Goal: Information Seeking & Learning: Learn about a topic

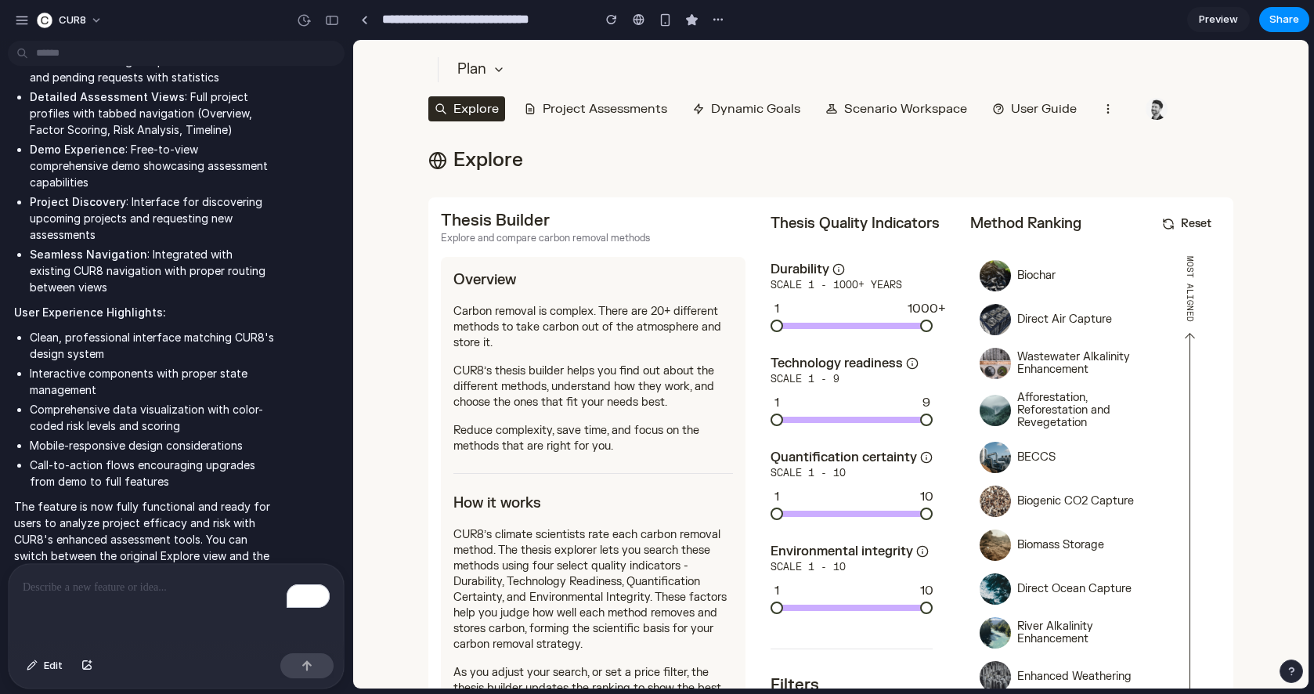
click at [605, 108] on button "Project Assessments" at bounding box center [596, 108] width 156 height 25
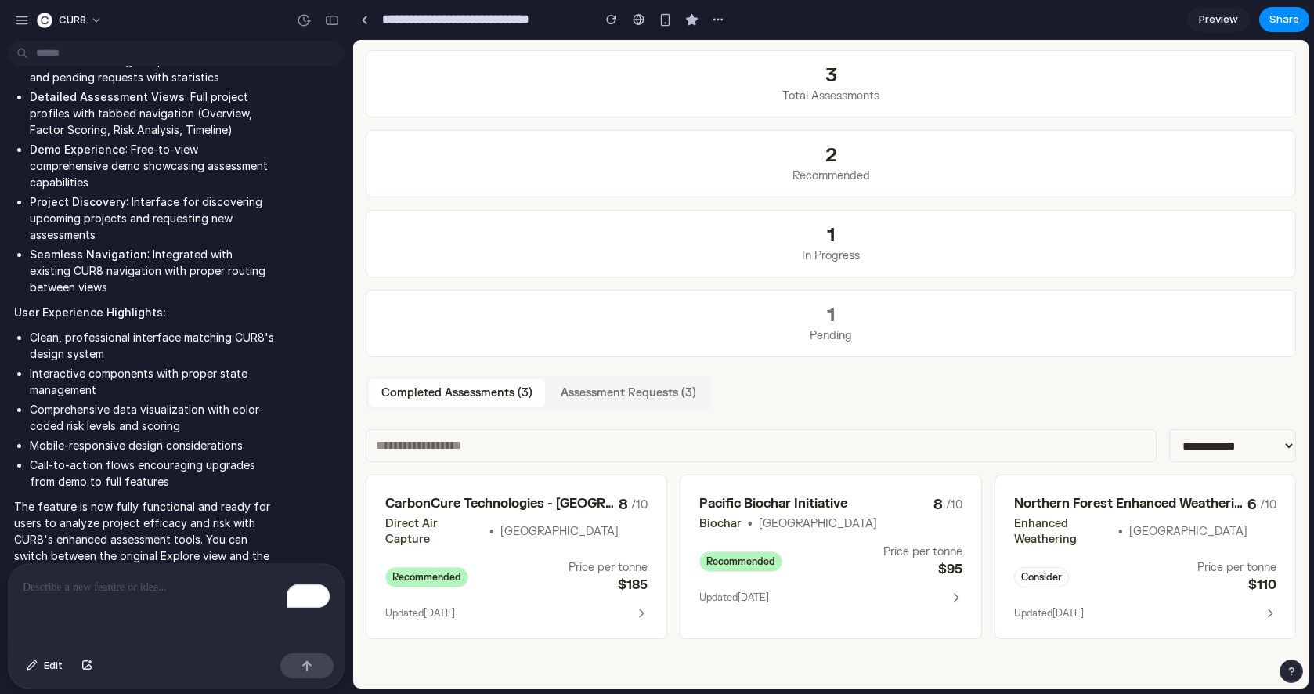
scroll to position [198, 0]
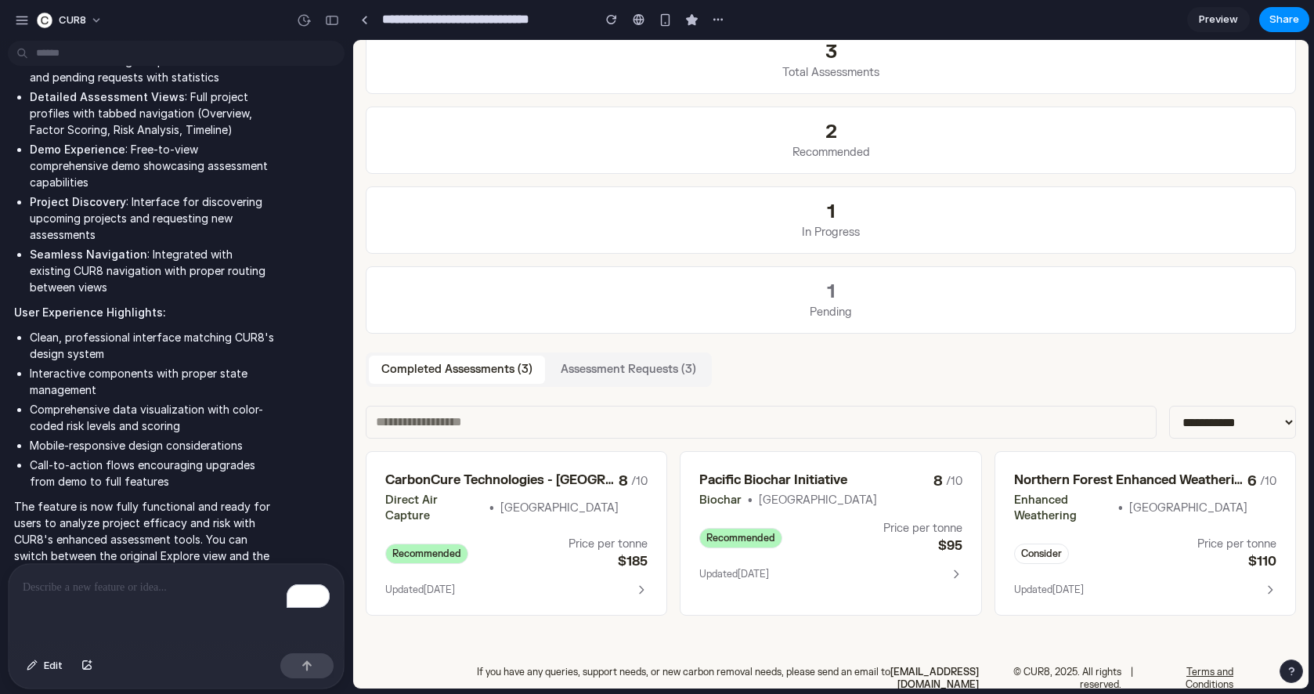
click at [612, 558] on div "CarbonCure Technologies - [GEOGRAPHIC_DATA] Direct Air Capture • Canada 8 /10 R…" at bounding box center [517, 533] width 302 height 164
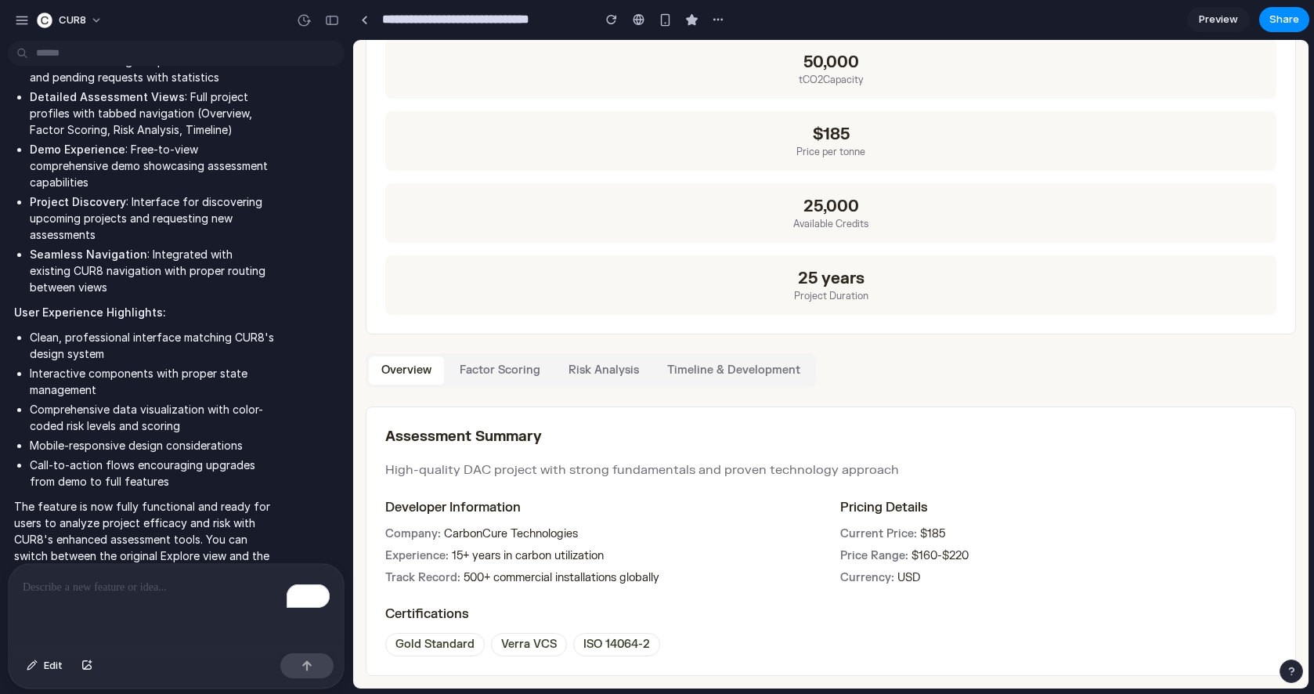
scroll to position [278, 0]
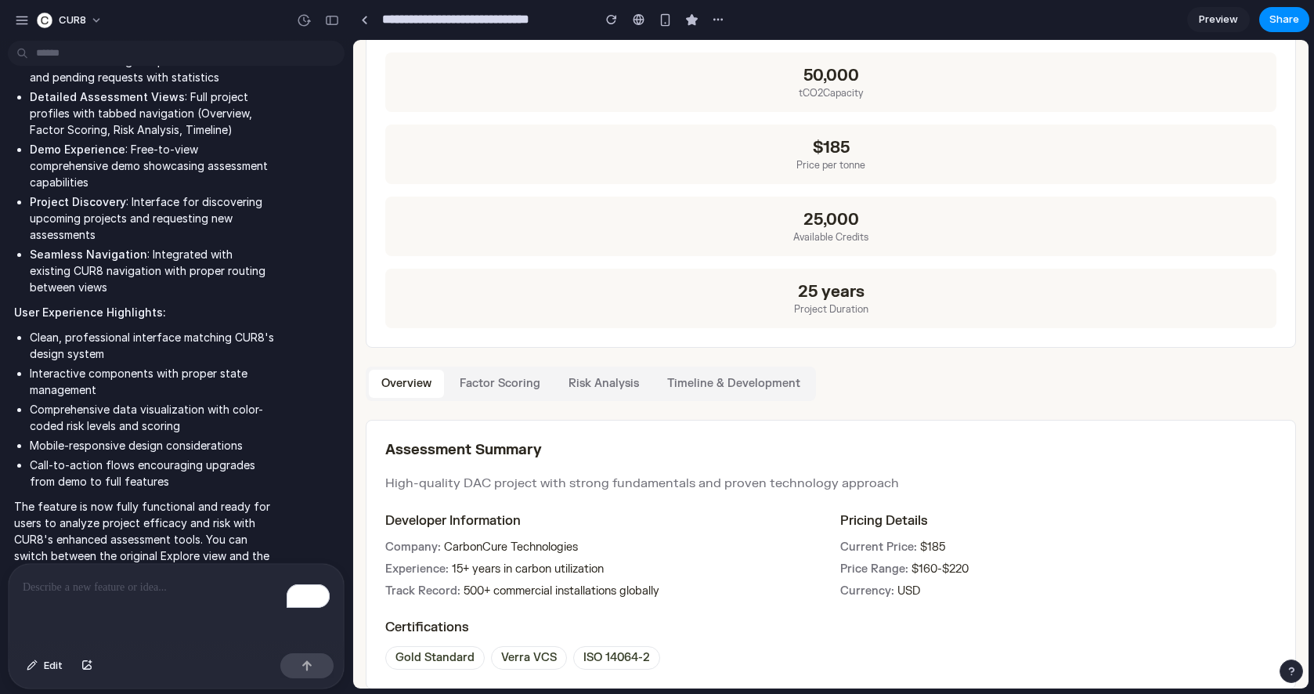
click at [504, 388] on button "Factor Scoring" at bounding box center [500, 384] width 106 height 28
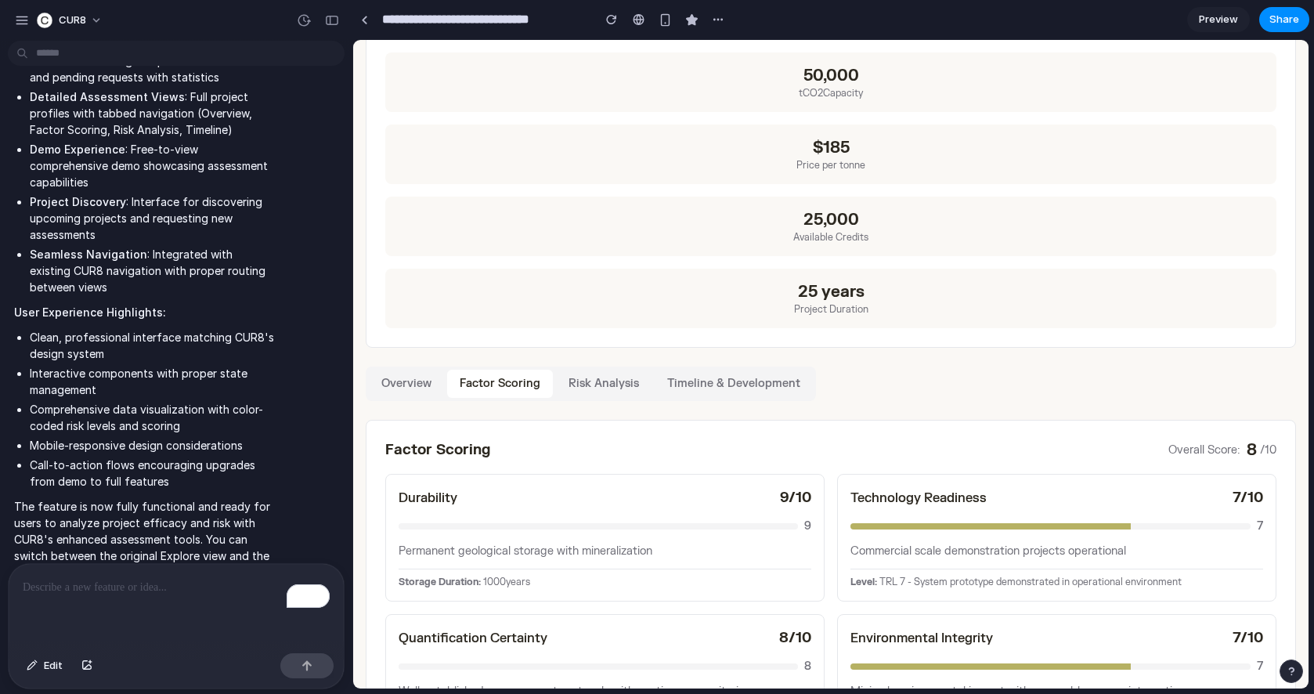
click at [413, 379] on button "Overview" at bounding box center [406, 384] width 75 height 28
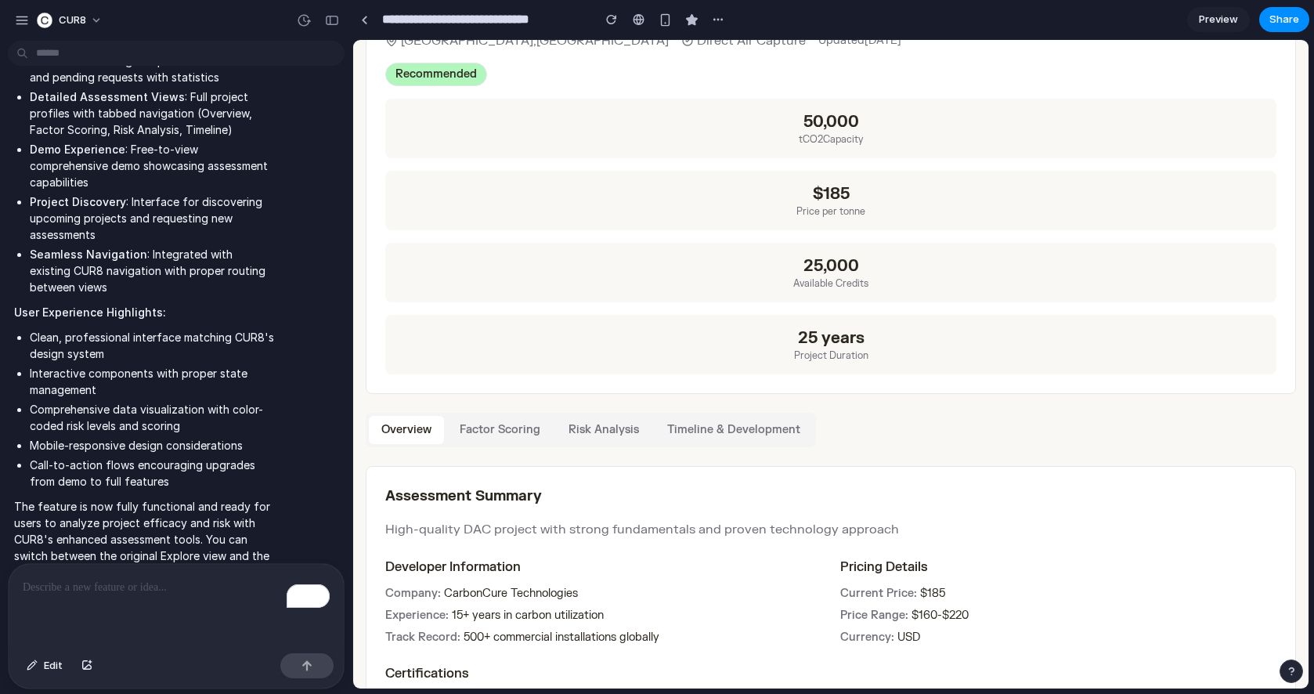
scroll to position [356, 0]
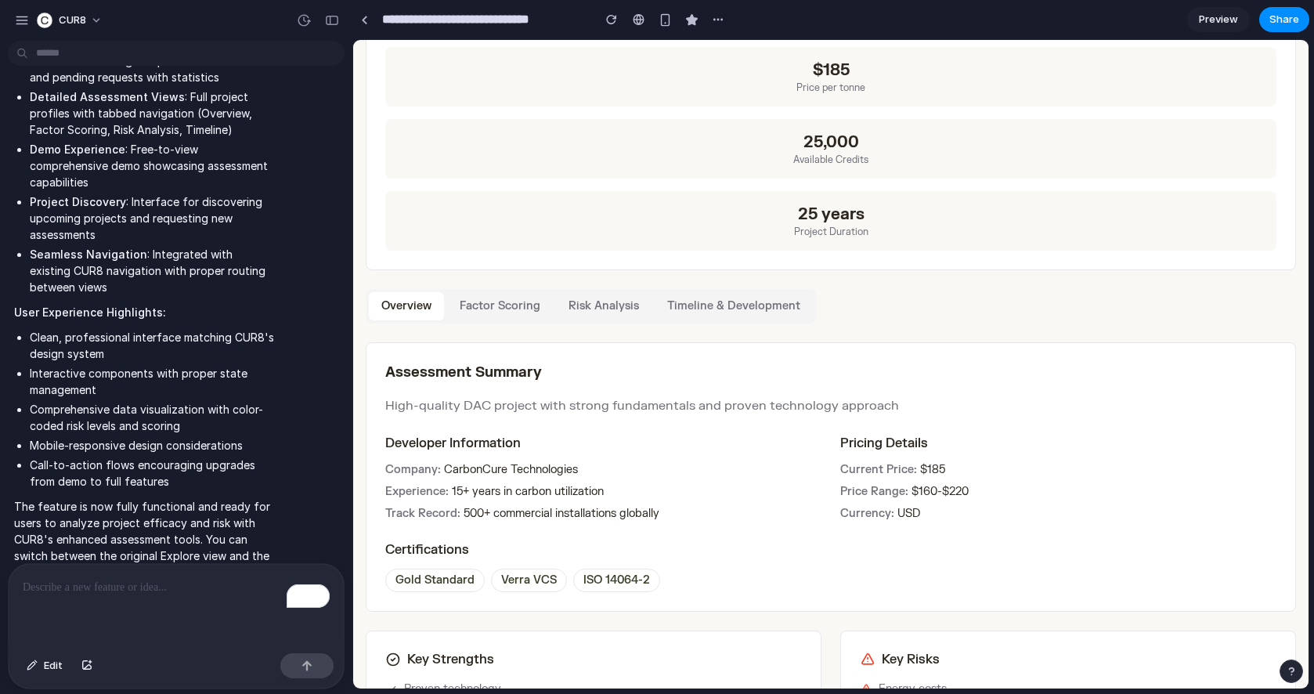
click at [480, 305] on button "Factor Scoring" at bounding box center [500, 306] width 106 height 28
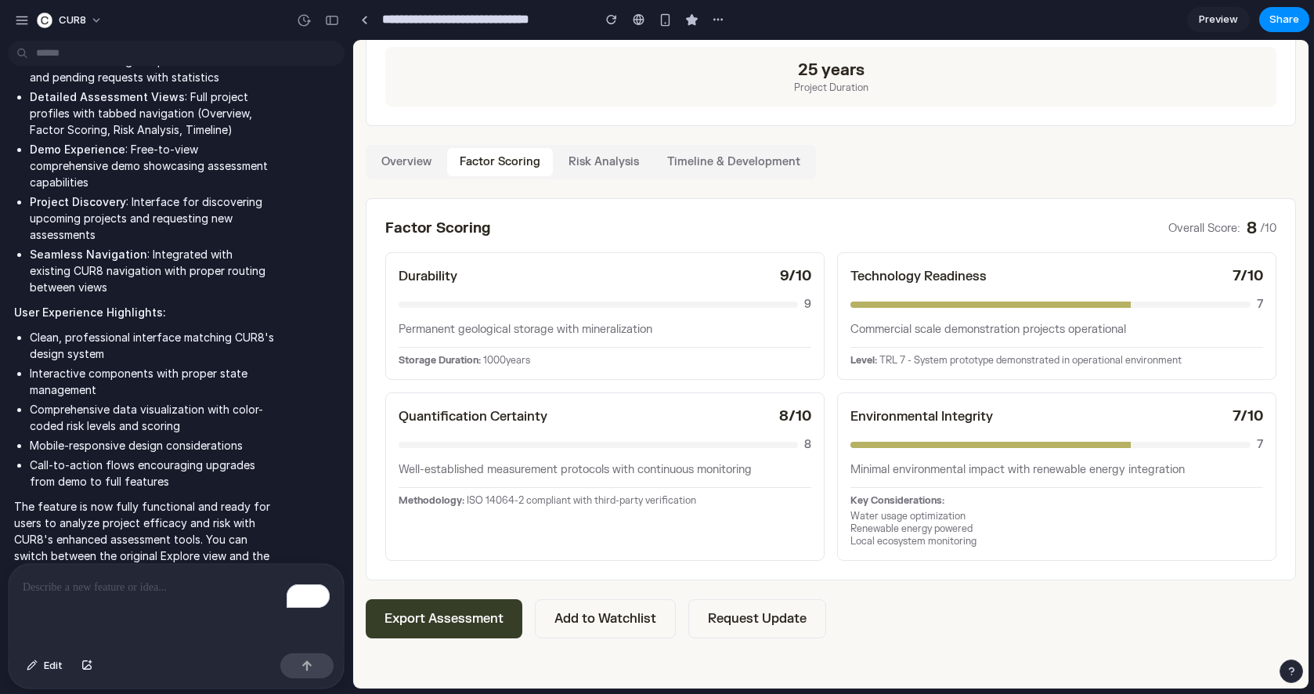
scroll to position [538, 0]
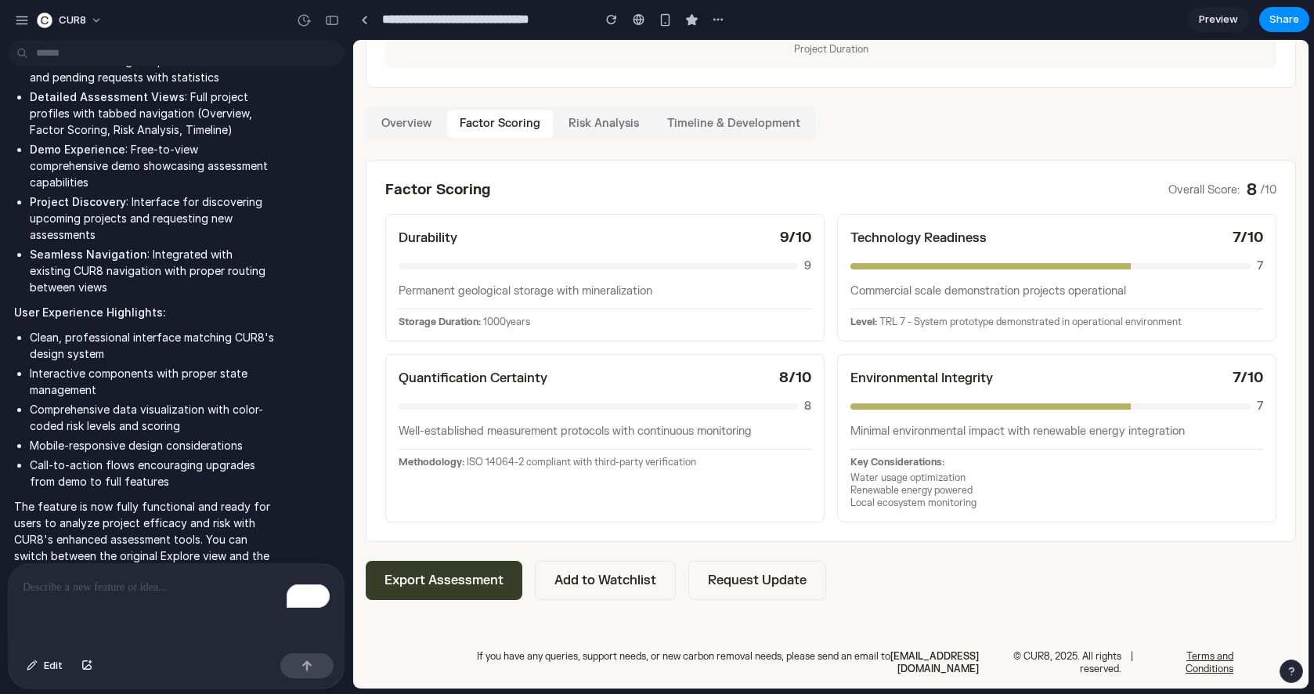
click at [566, 127] on button "Risk Analysis" at bounding box center [604, 124] width 96 height 28
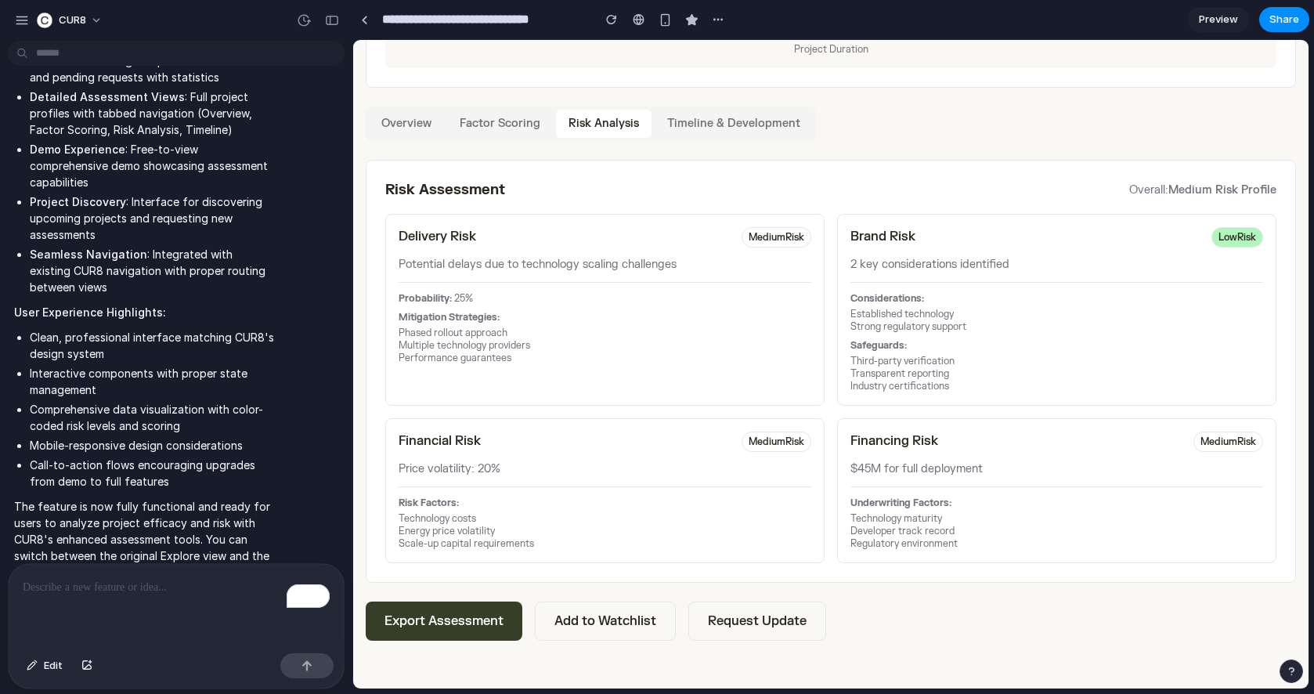
click at [703, 127] on button "Timeline & Development" at bounding box center [734, 124] width 158 height 28
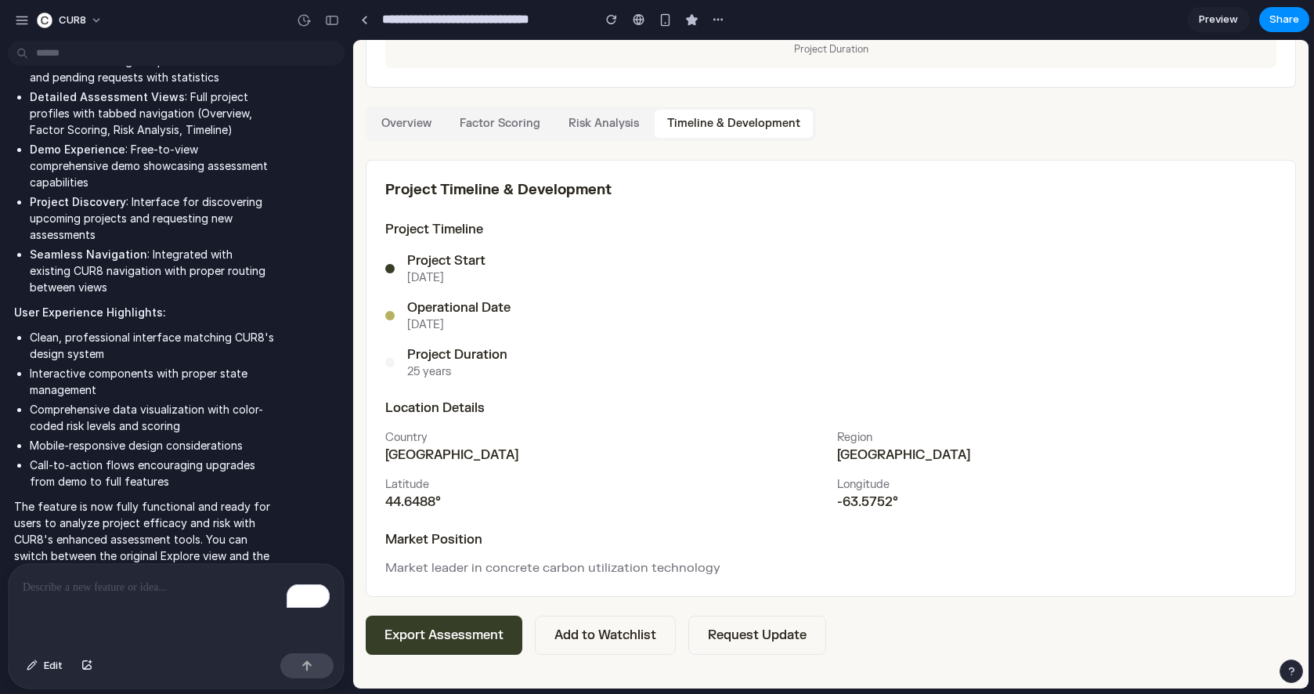
click at [418, 125] on button "Overview" at bounding box center [406, 124] width 75 height 28
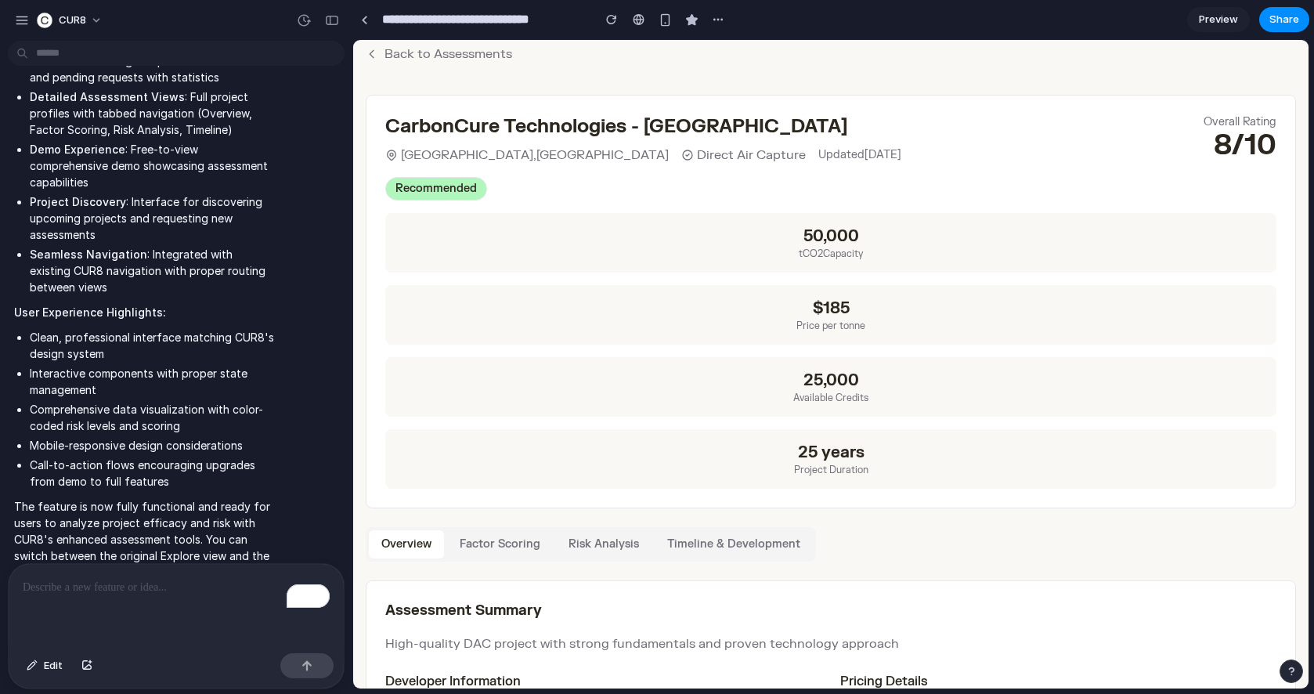
scroll to position [0, 0]
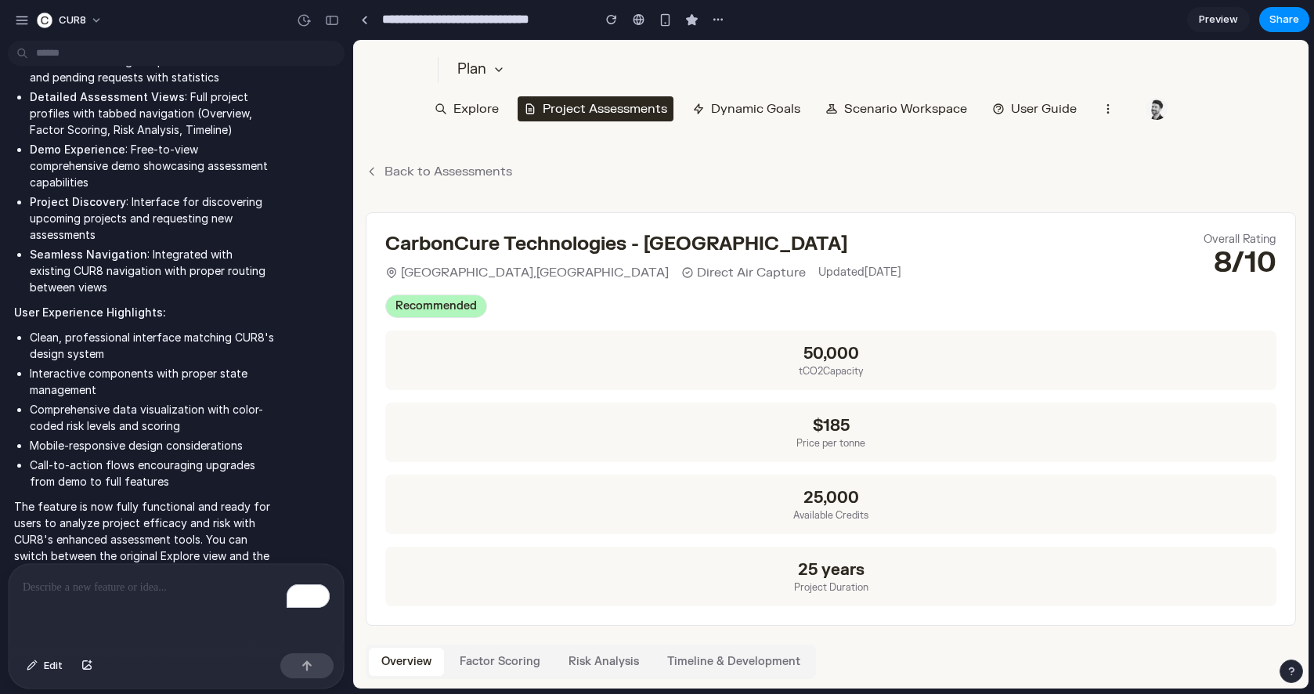
click at [544, 109] on button "Project Assessments" at bounding box center [596, 108] width 156 height 25
click at [454, 160] on div "Back to Assessments CarbonCure Technologies - [GEOGRAPHIC_DATA] [GEOGRAPHIC_DAT…" at bounding box center [831, 668] width 956 height 1062
click at [453, 171] on button "Back to Assessments" at bounding box center [439, 171] width 146 height 19
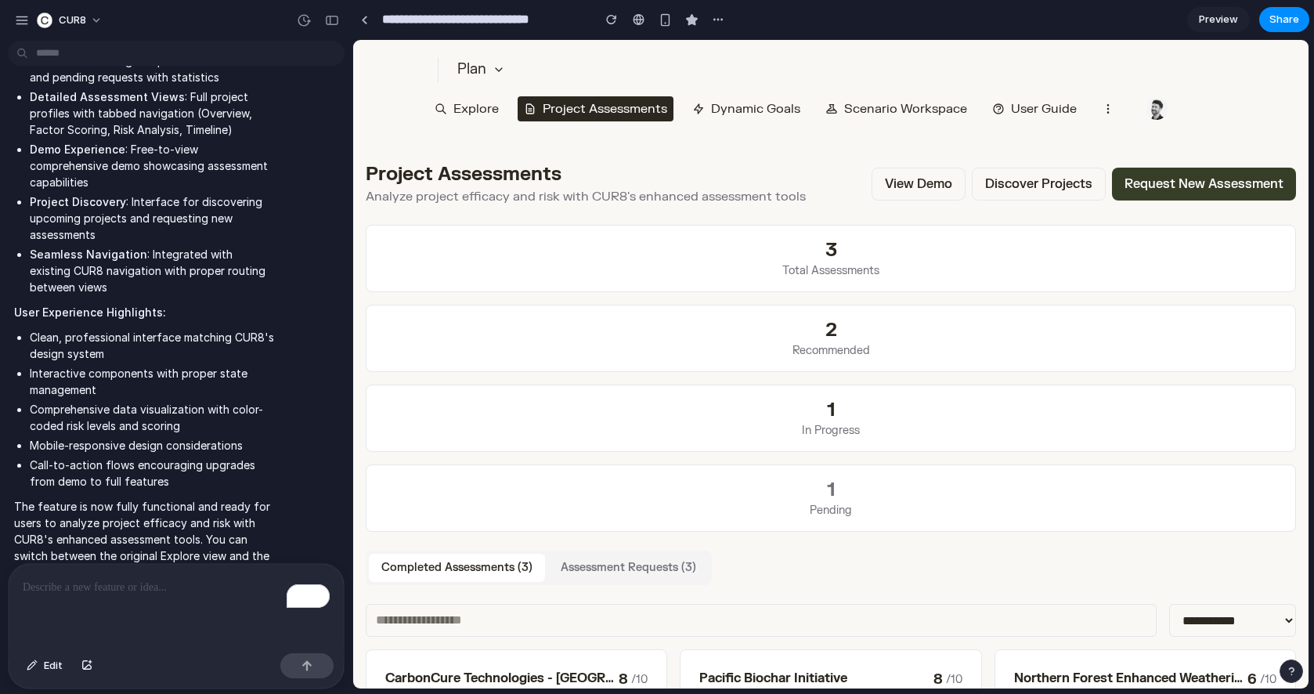
click at [1197, 186] on button "Request New Assessment" at bounding box center [1204, 184] width 184 height 33
click at [1023, 179] on button "Discover Projects" at bounding box center [1039, 184] width 134 height 33
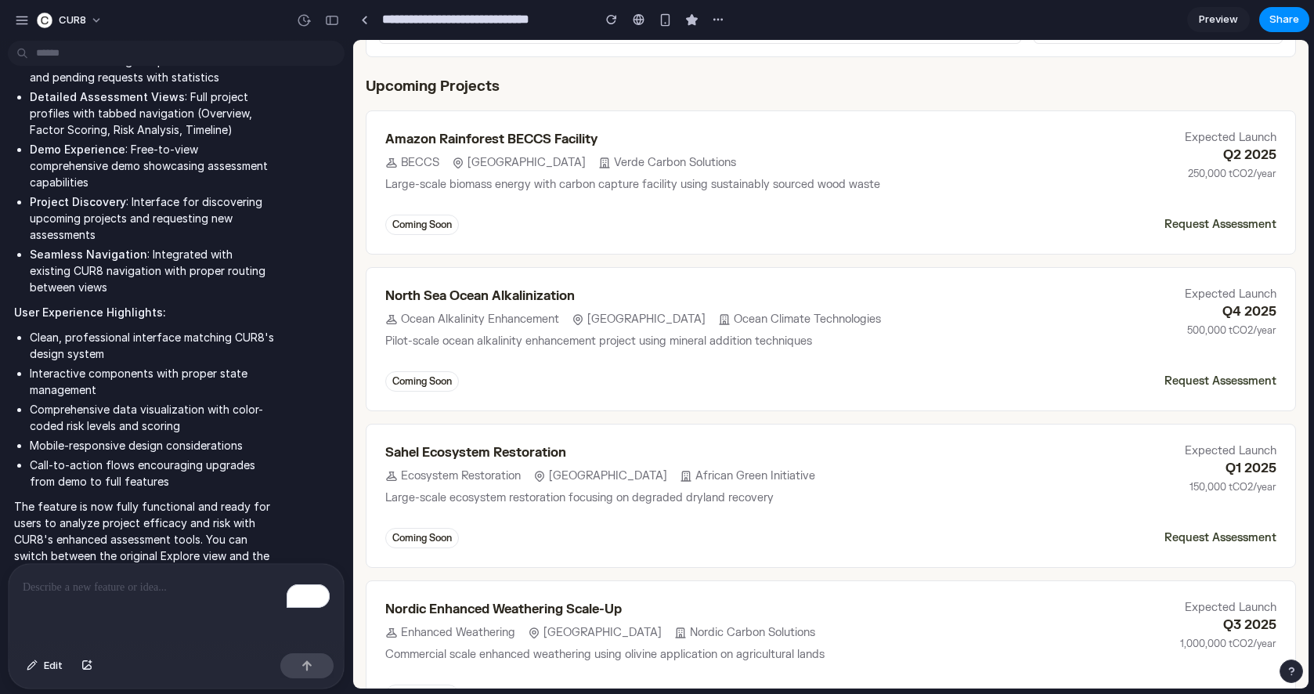
scroll to position [487, 0]
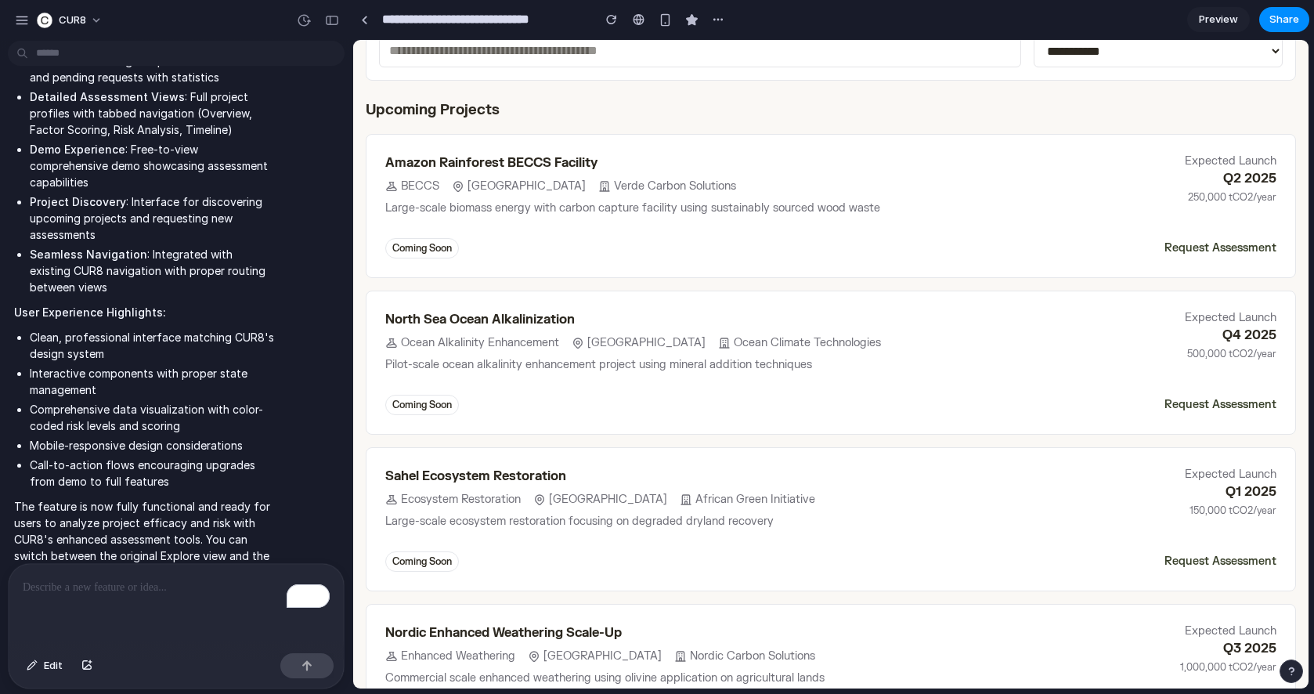
click at [1215, 16] on span "Preview" at bounding box center [1218, 20] width 39 height 16
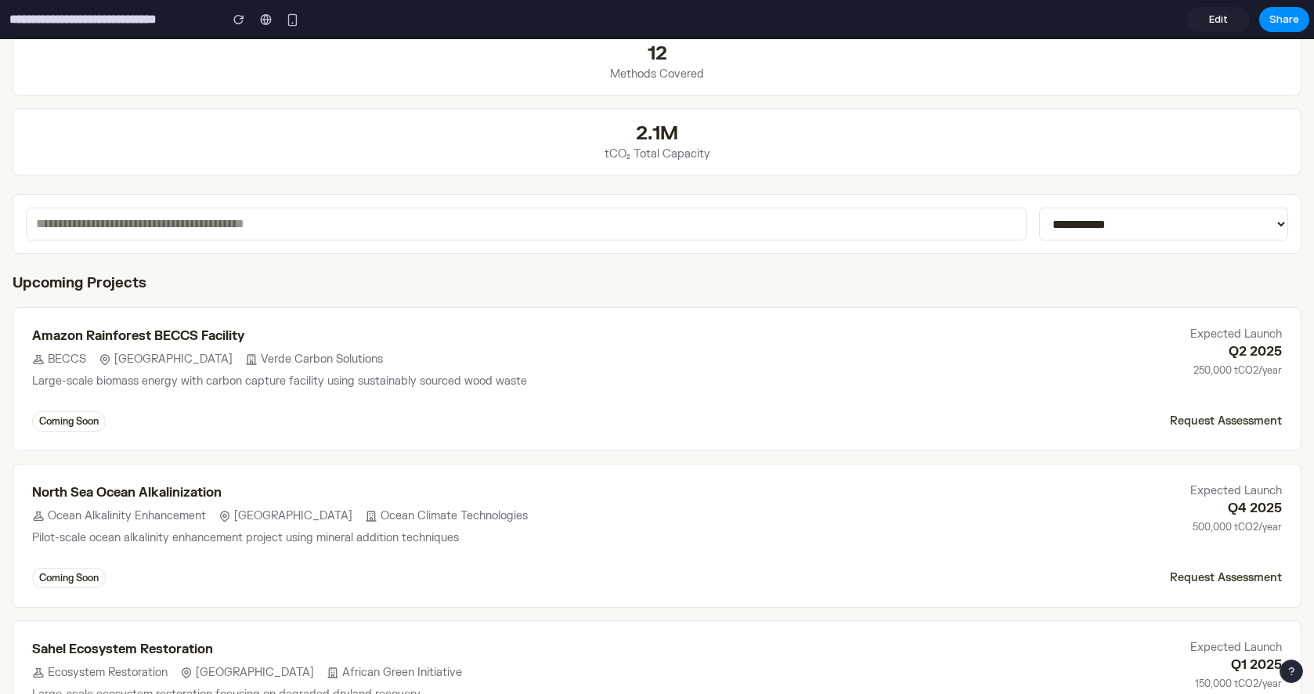
scroll to position [352, 0]
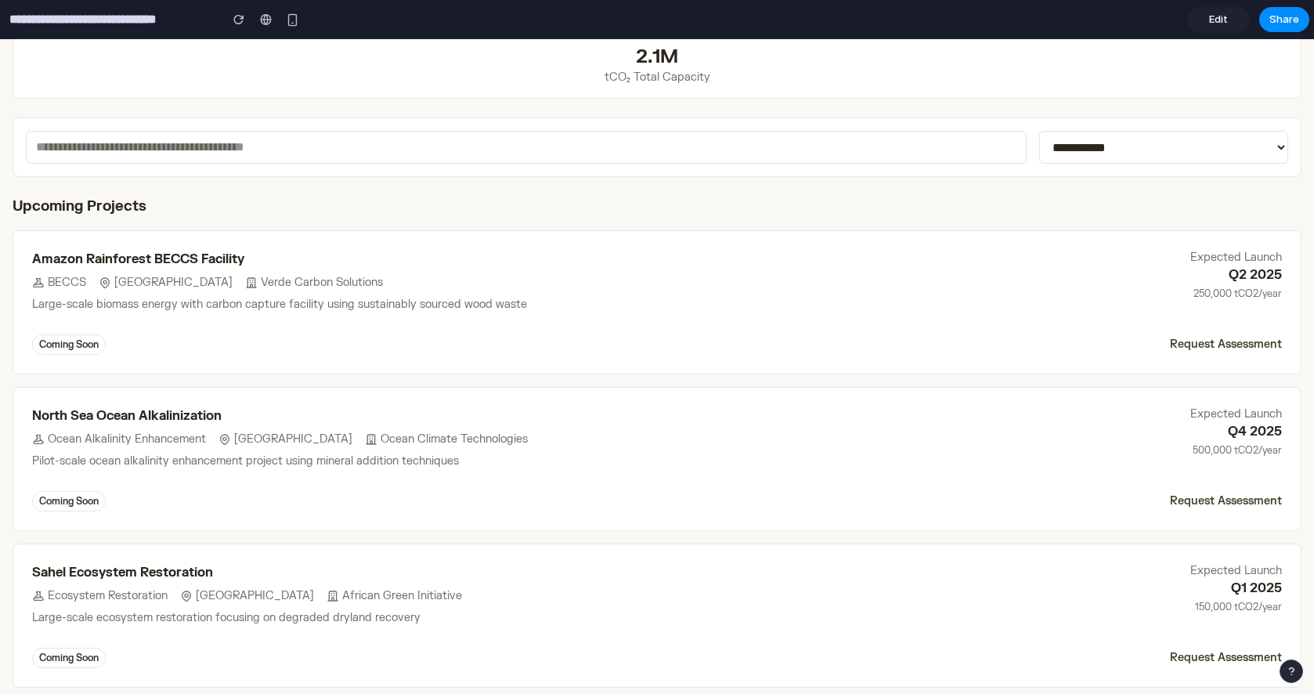
click at [1096, 142] on select "**********" at bounding box center [1163, 147] width 249 height 33
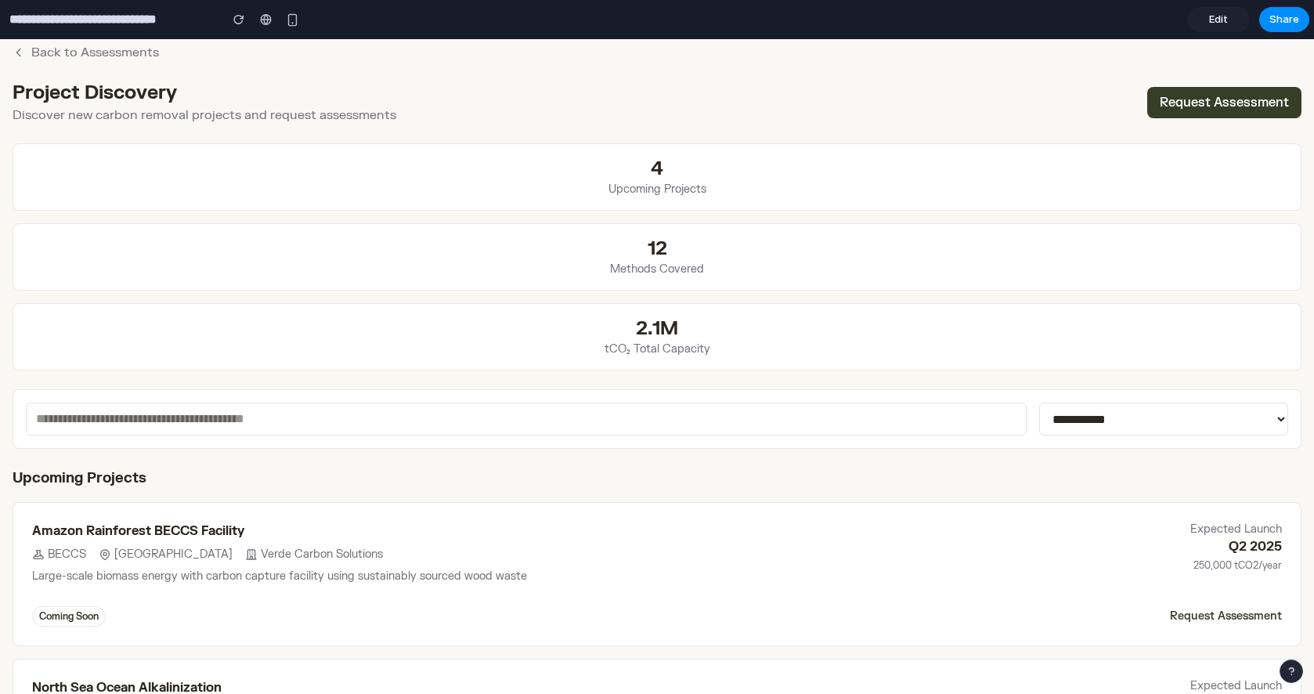
scroll to position [0, 0]
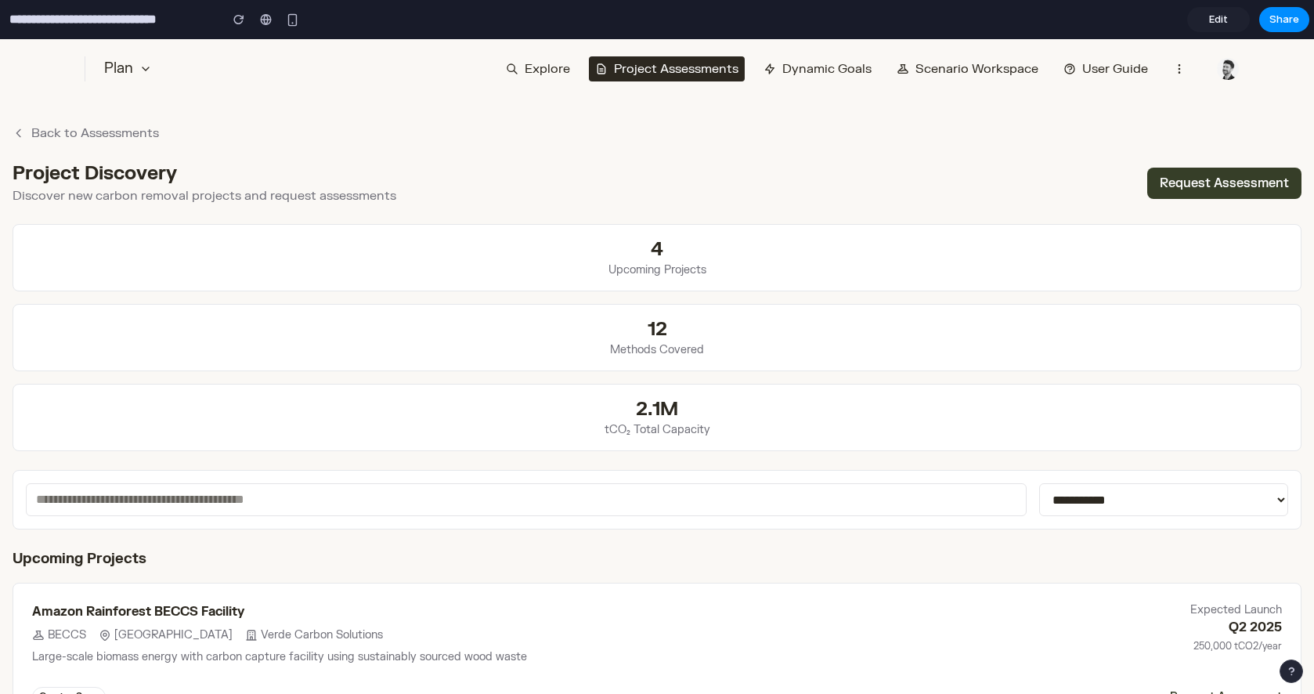
click at [99, 139] on button "Back to Assessments" at bounding box center [86, 133] width 146 height 19
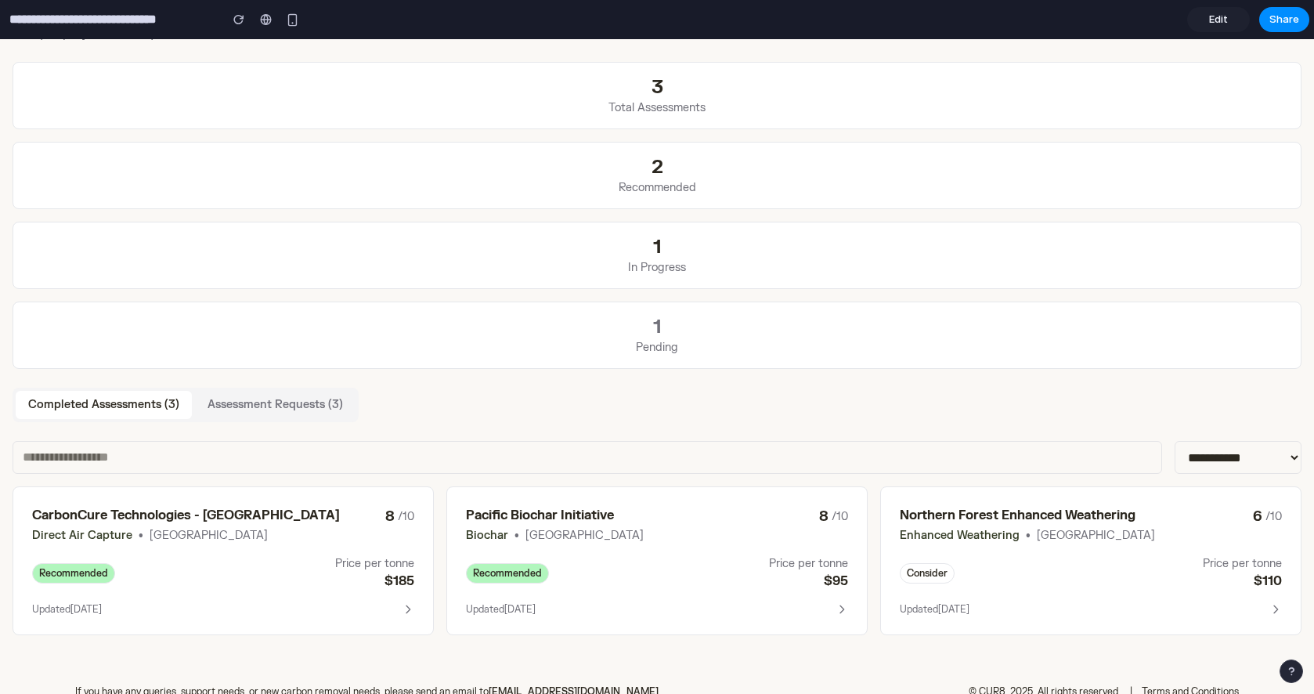
scroll to position [154, 0]
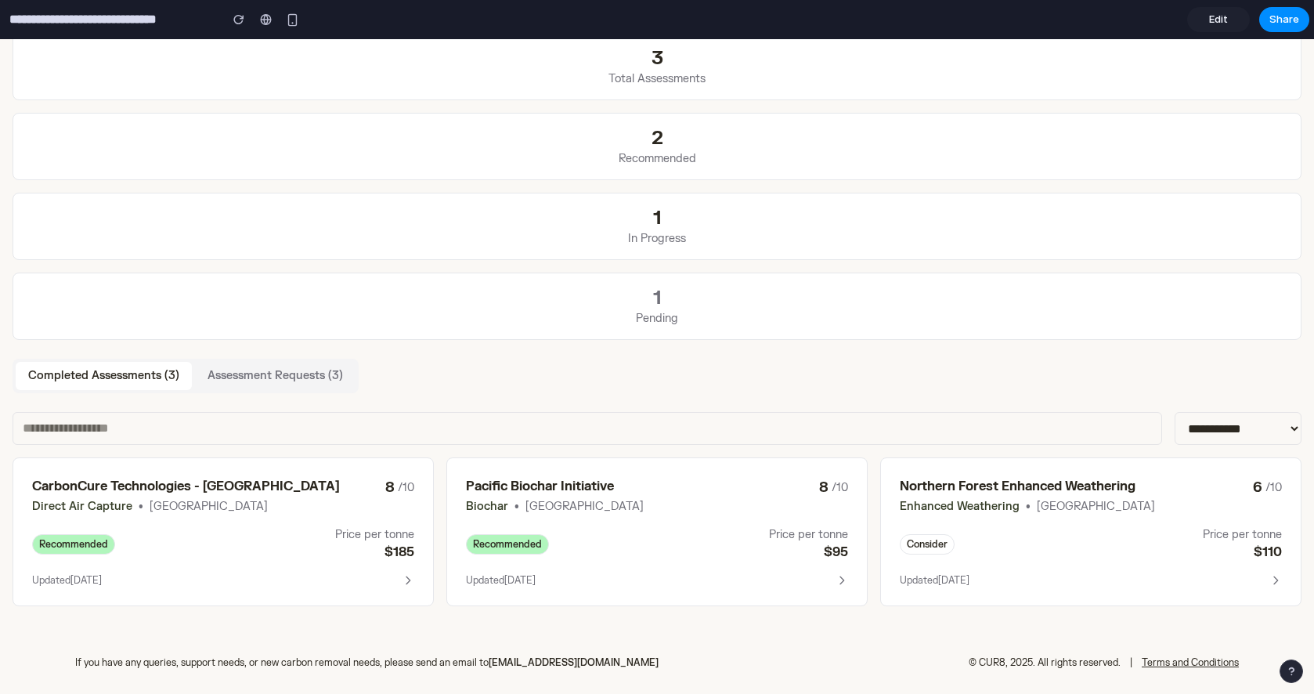
click at [270, 380] on button "Assessment Requests ( 3 )" at bounding box center [275, 376] width 161 height 28
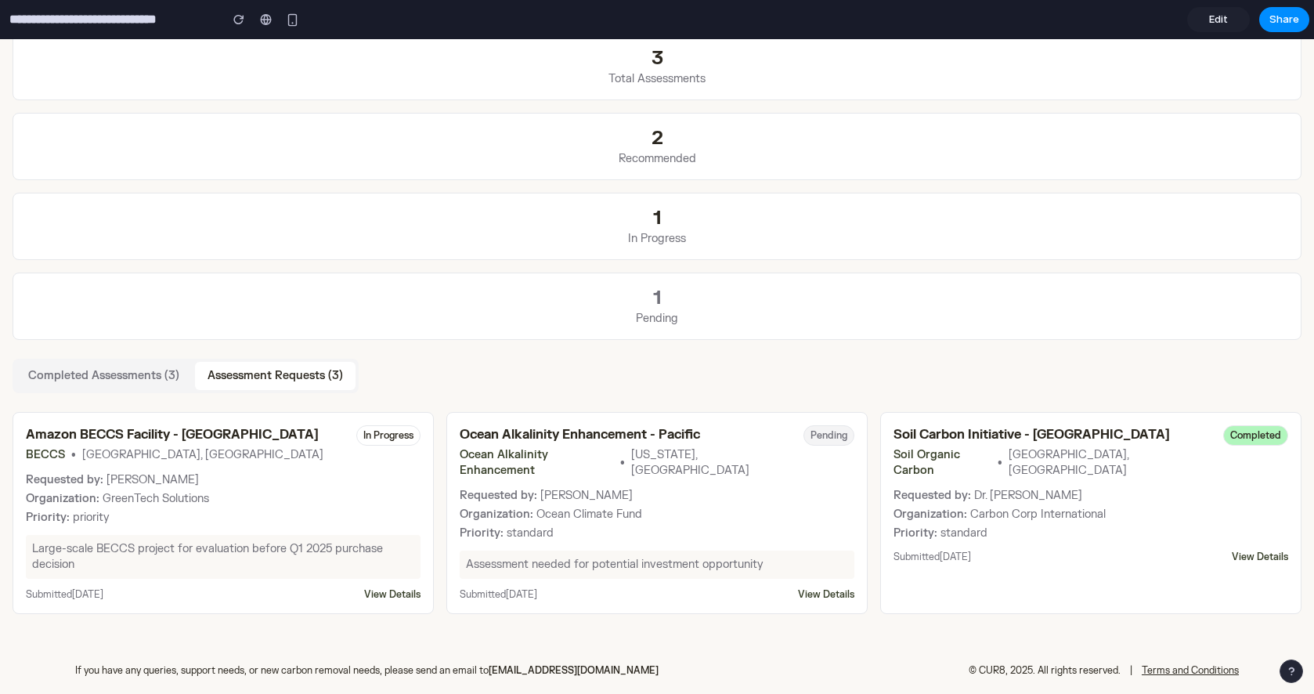
click at [374, 430] on span "In Progress" at bounding box center [388, 435] width 64 height 20
click at [375, 594] on button "View Details" at bounding box center [392, 594] width 56 height 13
click at [142, 377] on button "Completed Assessments ( 3 )" at bounding box center [104, 376] width 176 height 28
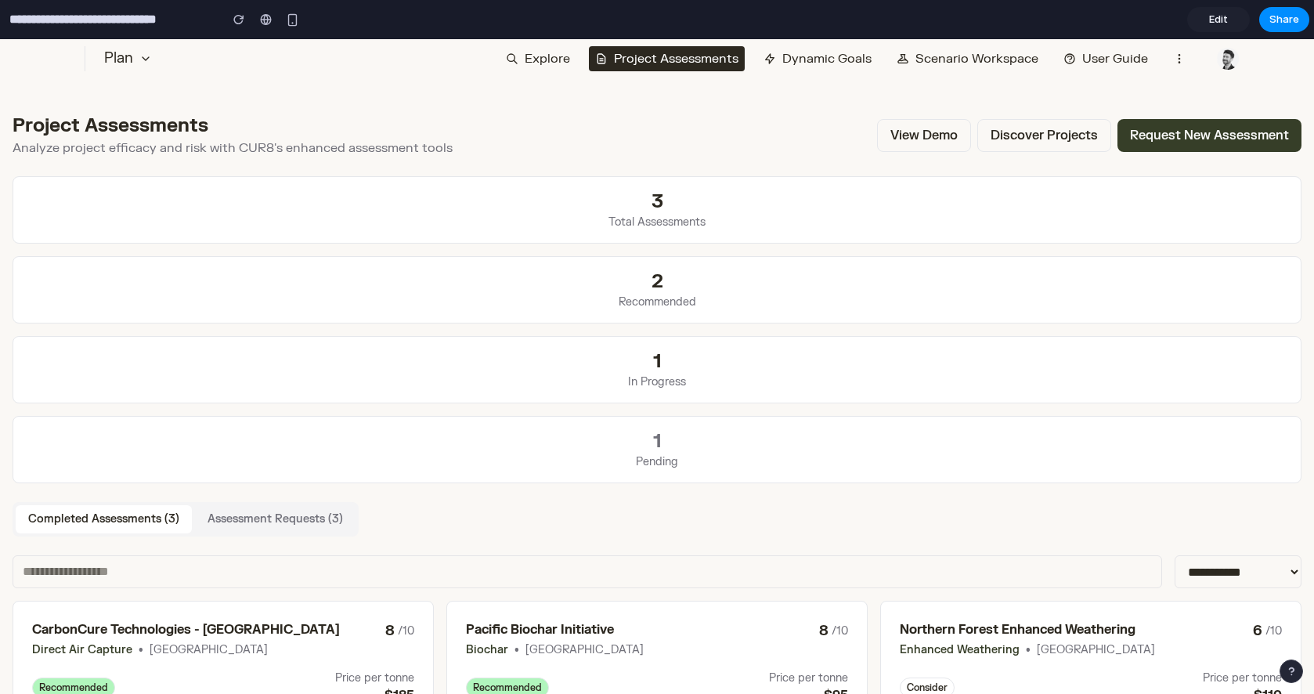
scroll to position [0, 0]
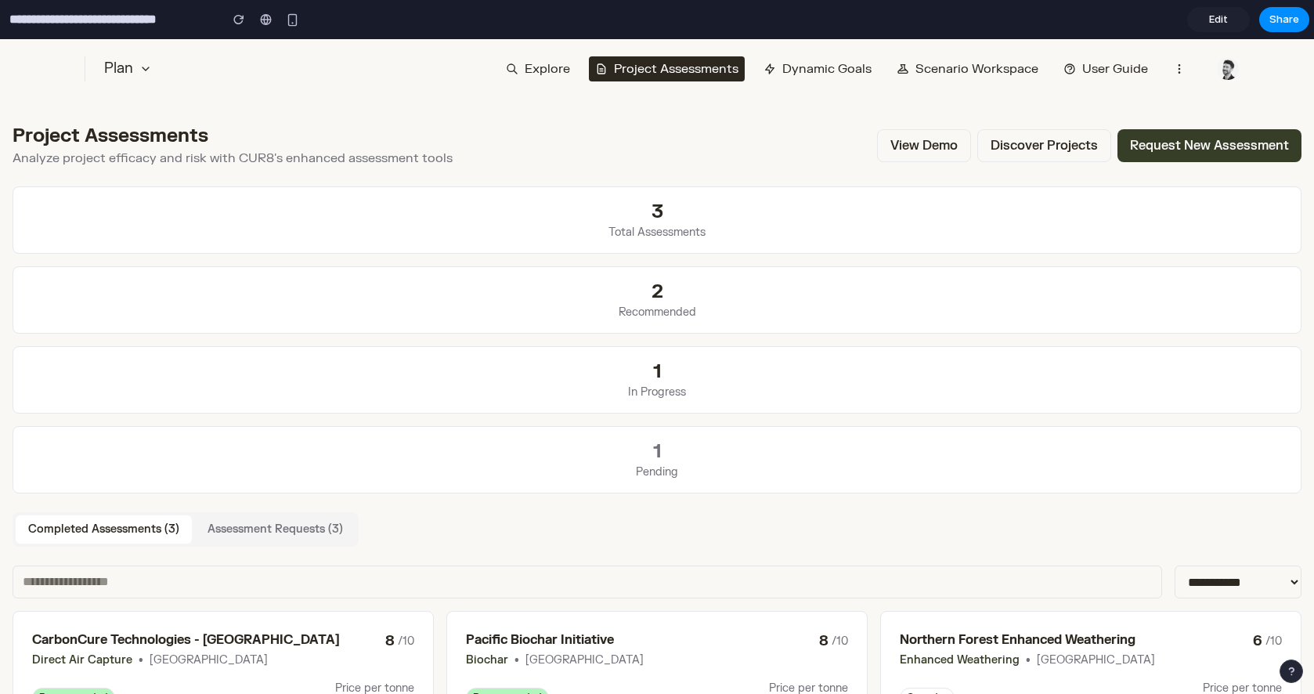
click at [940, 146] on button "View Demo" at bounding box center [924, 145] width 94 height 33
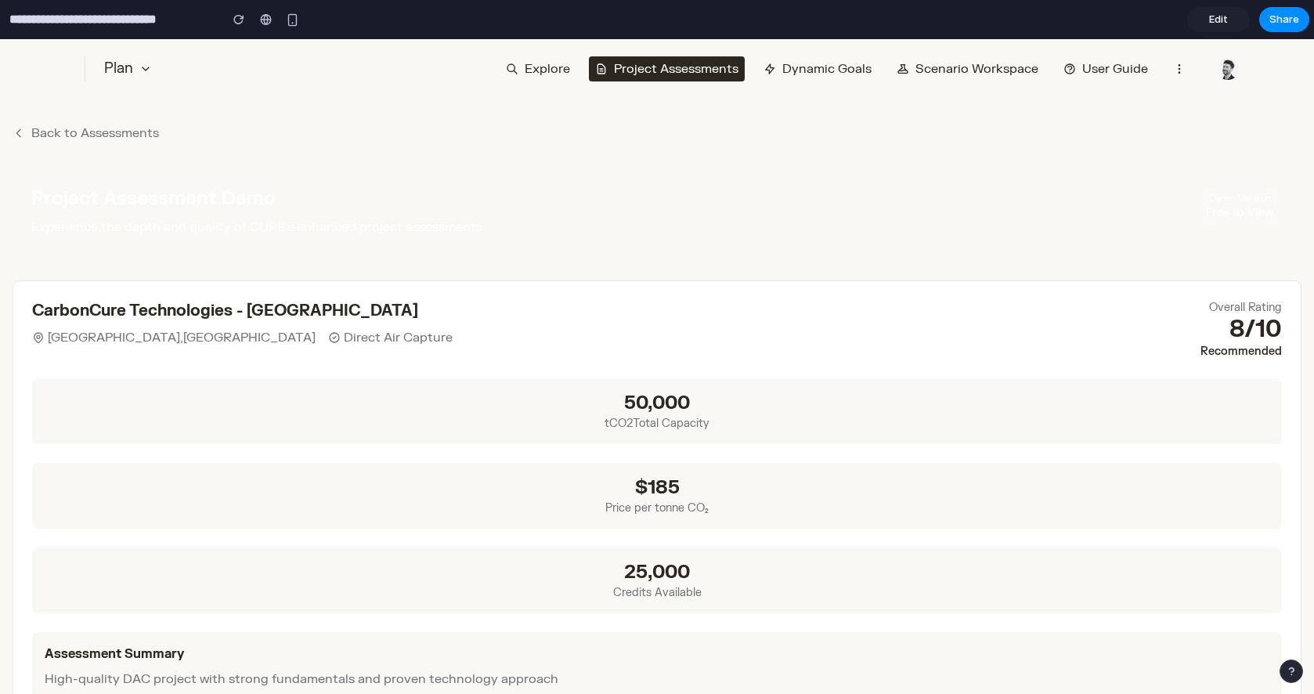
click at [117, 135] on button "Back to Assessments" at bounding box center [86, 133] width 146 height 19
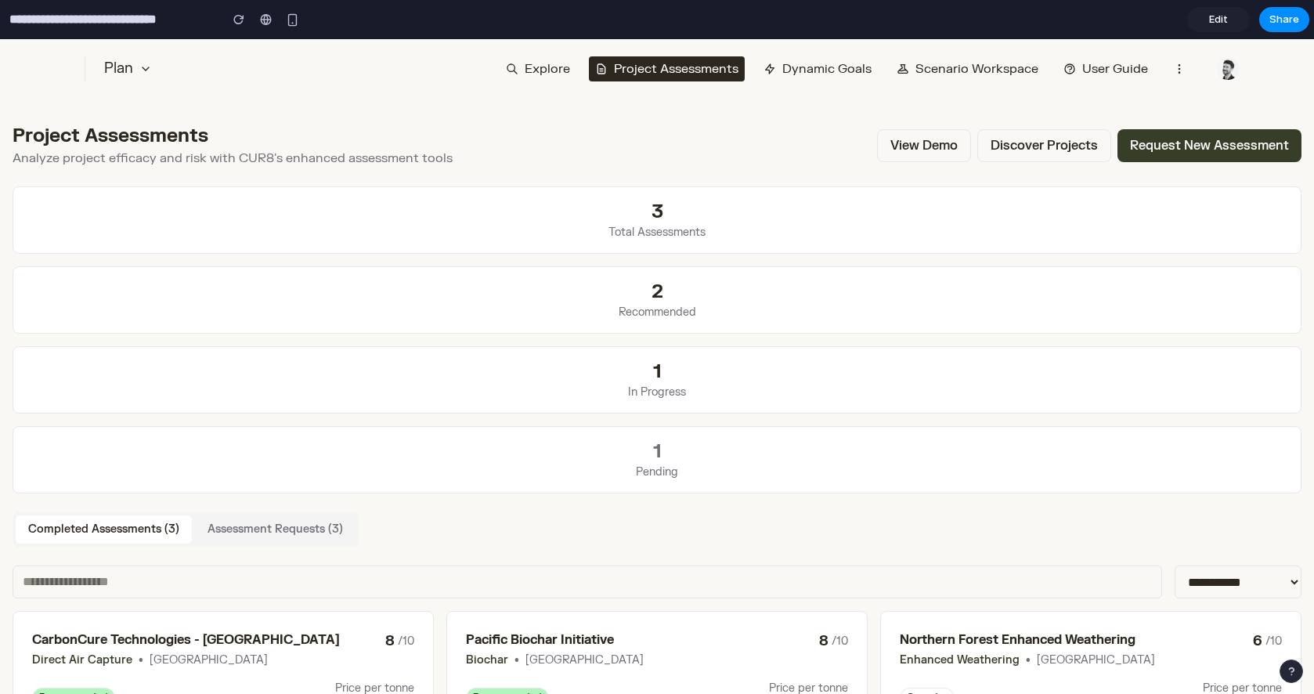
click at [1014, 150] on button "Discover Projects" at bounding box center [1044, 145] width 134 height 33
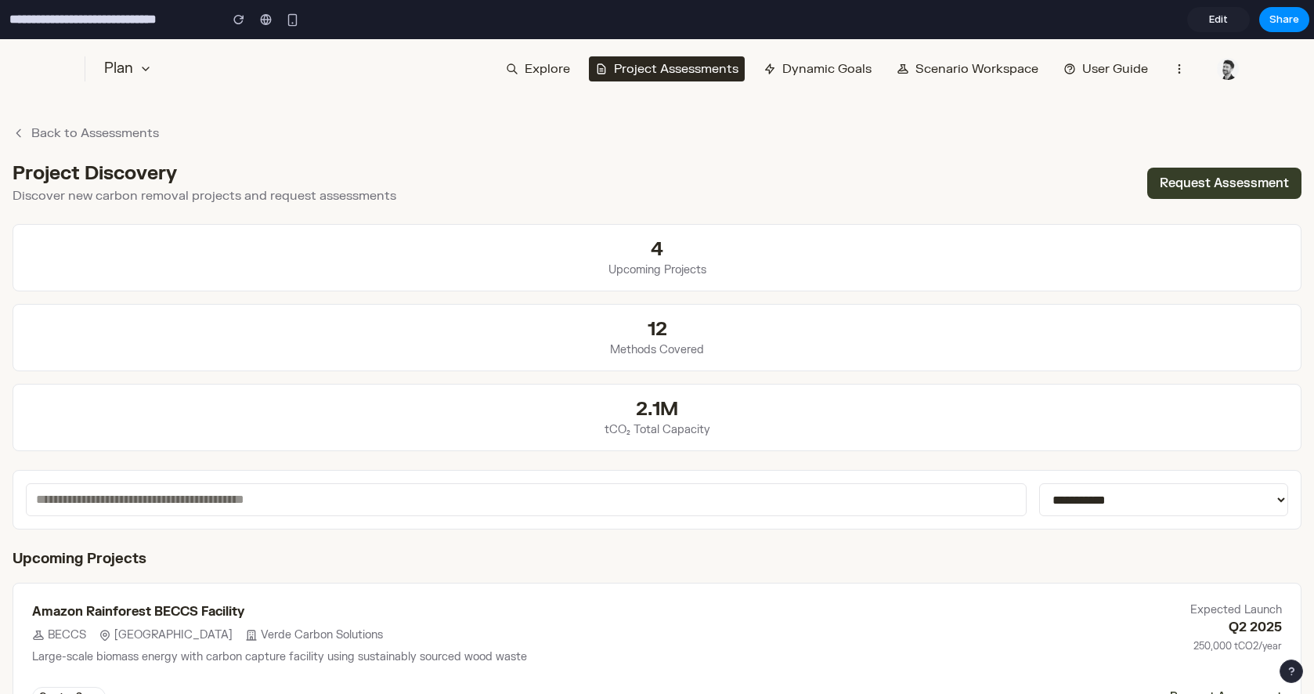
click at [810, 73] on button "Dynamic Goals" at bounding box center [817, 68] width 121 height 25
click at [911, 74] on button "Scenario Workspace" at bounding box center [968, 68] width 154 height 25
click at [548, 74] on button "Explore" at bounding box center [538, 68] width 77 height 25
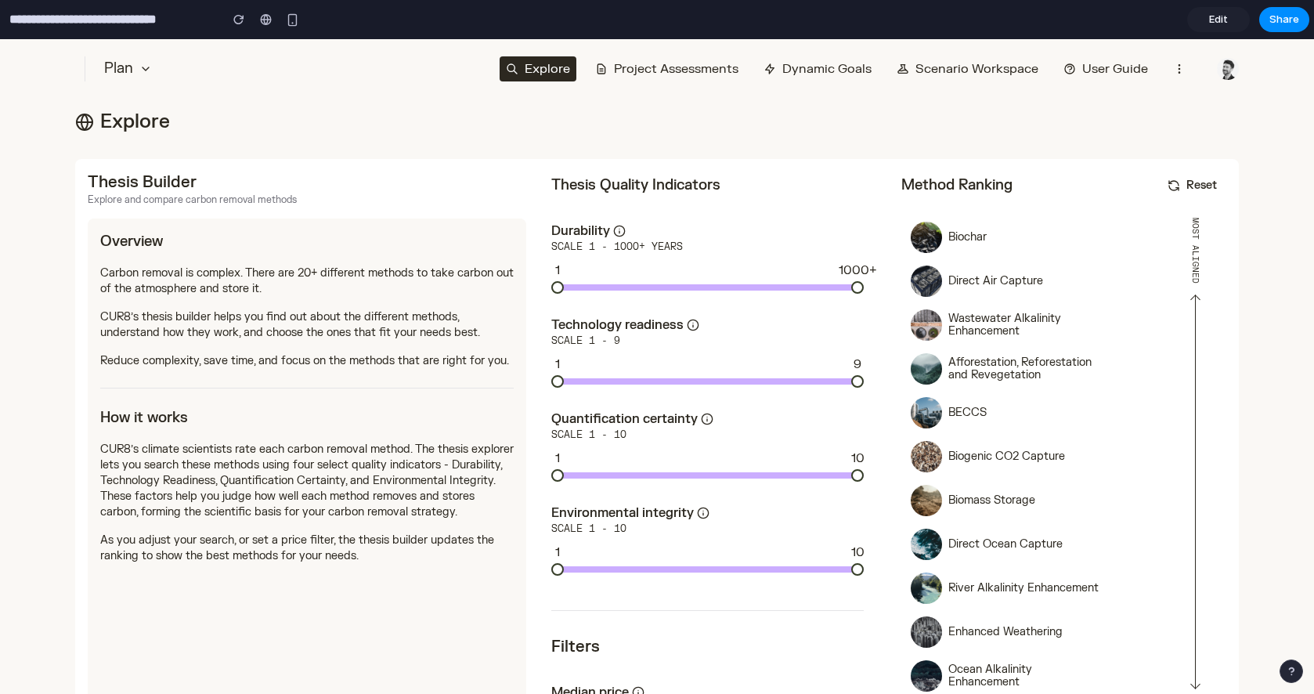
click at [634, 69] on button "Project Assessments" at bounding box center [667, 68] width 156 height 25
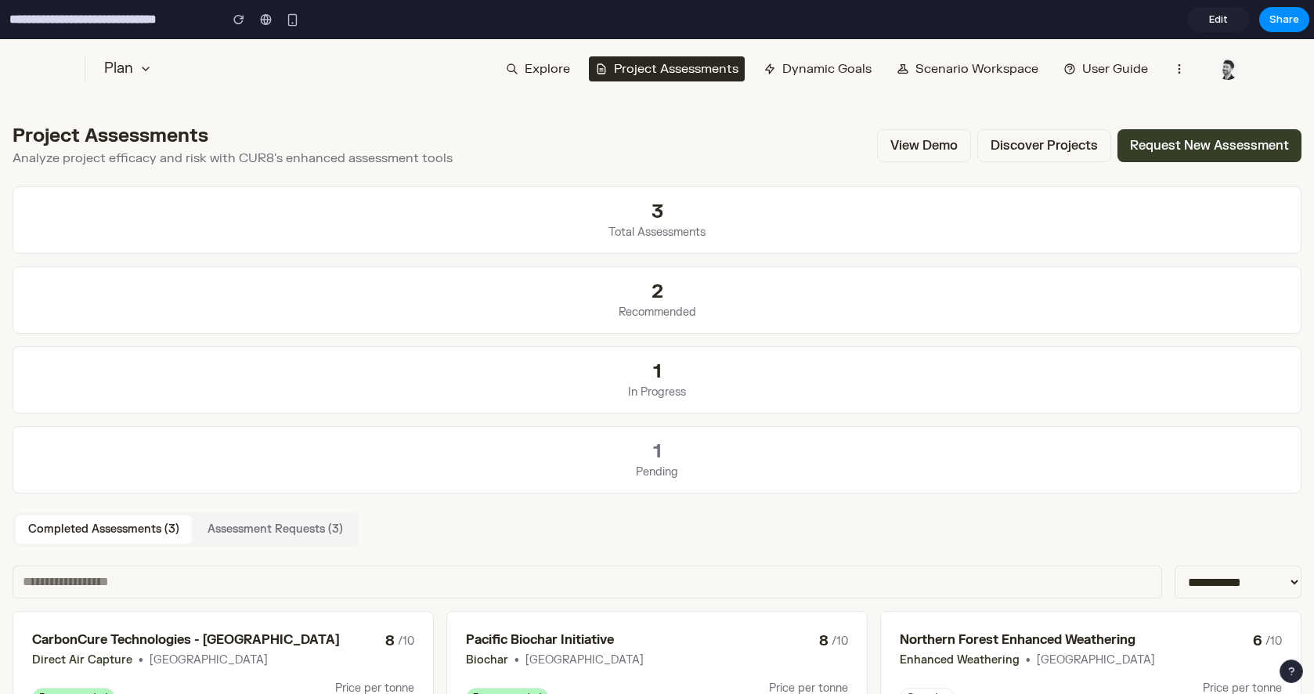
scroll to position [154, 0]
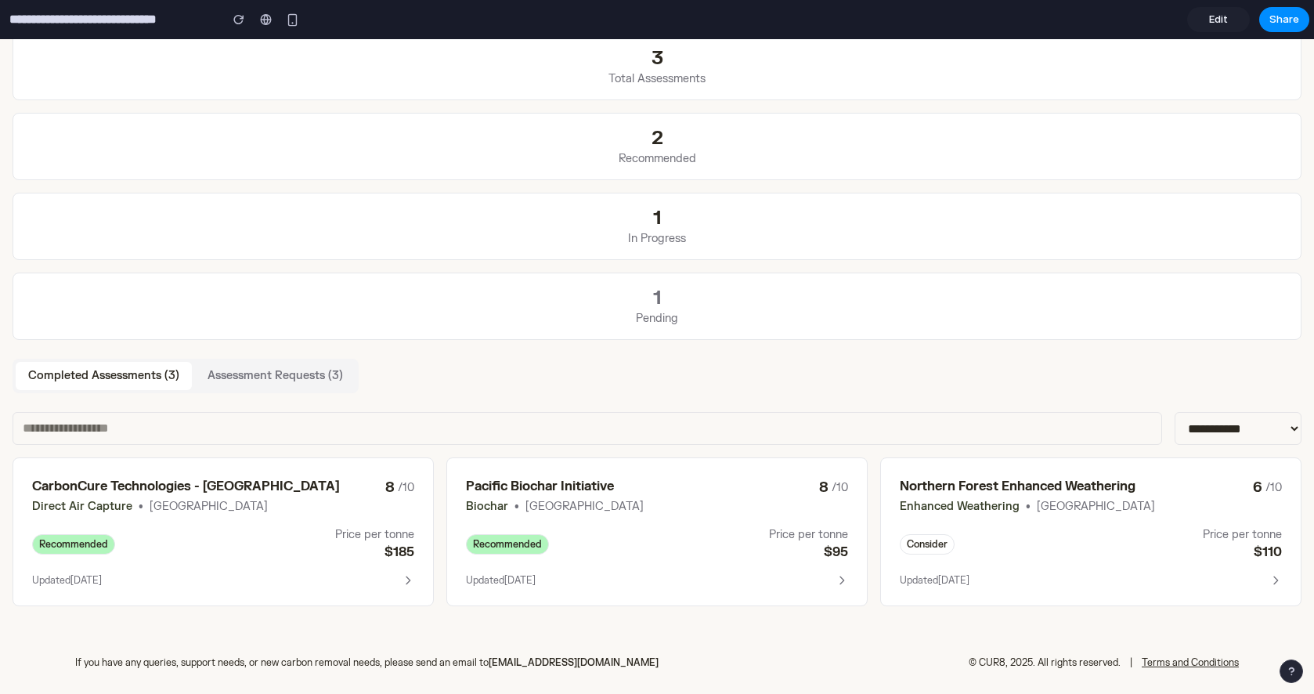
click at [1209, 485] on h3 "Northern Forest Enhanced Weathering" at bounding box center [1076, 486] width 353 height 19
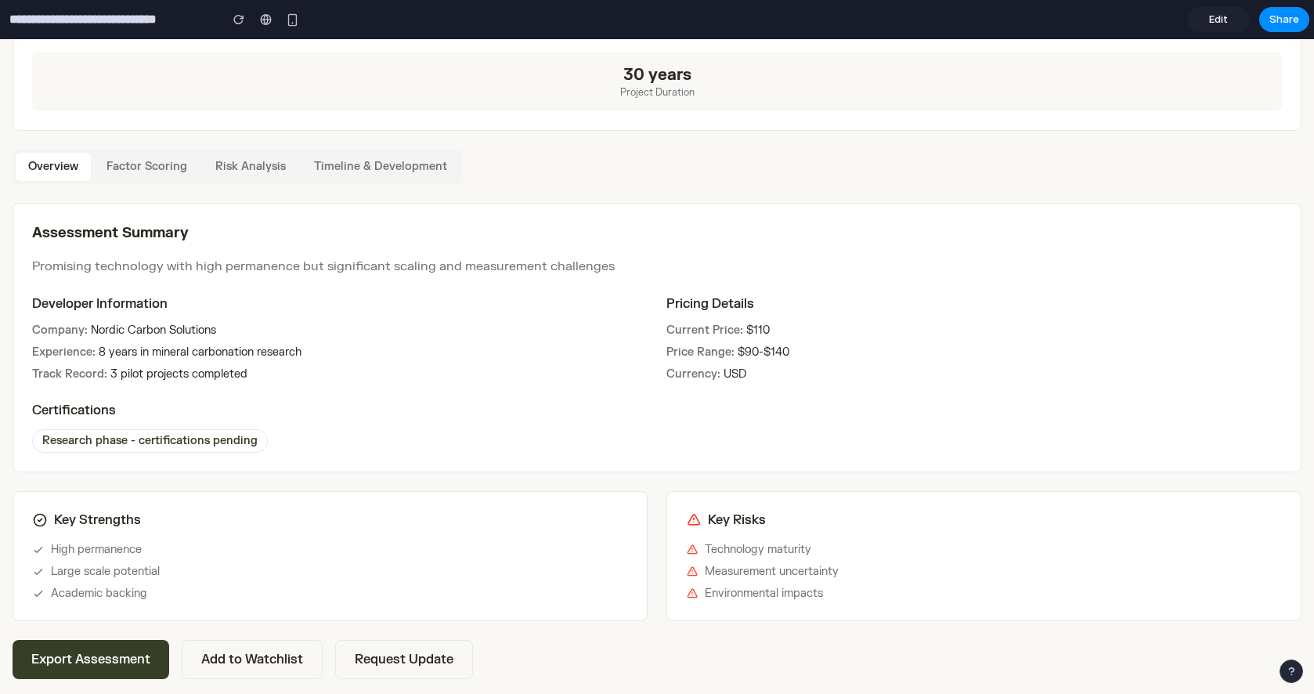
scroll to position [429, 0]
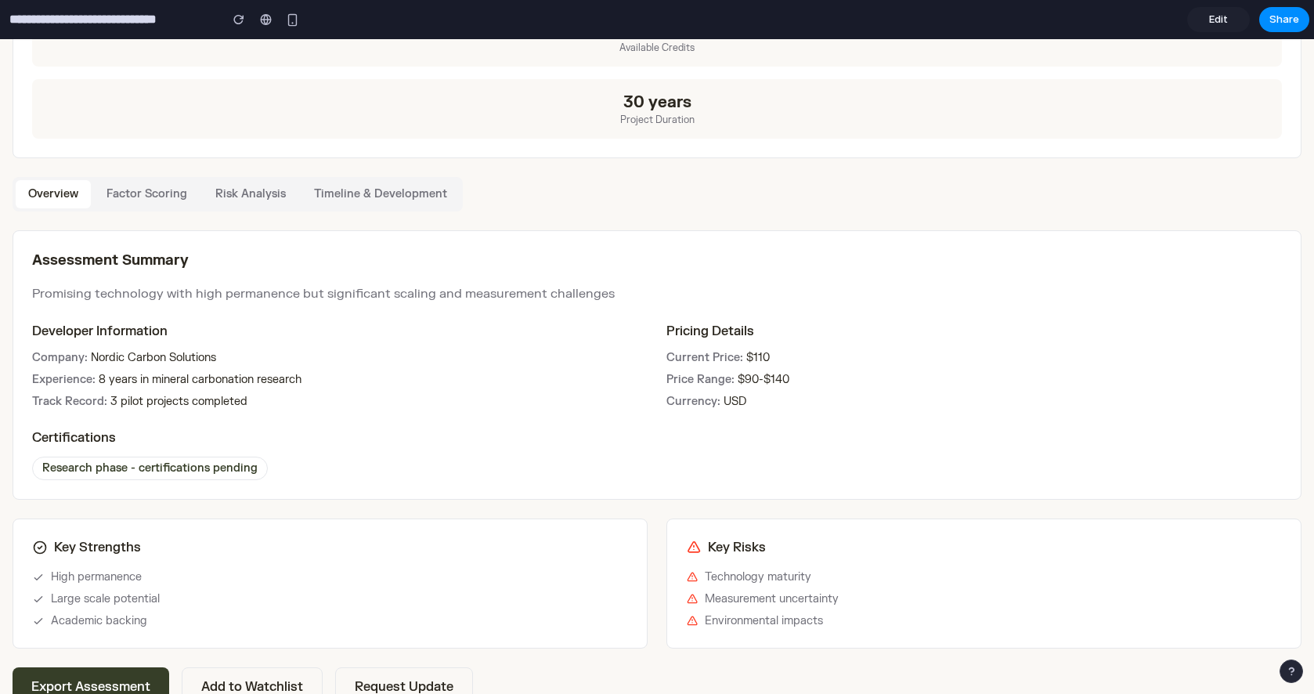
click at [147, 196] on button "Factor Scoring" at bounding box center [147, 194] width 106 height 28
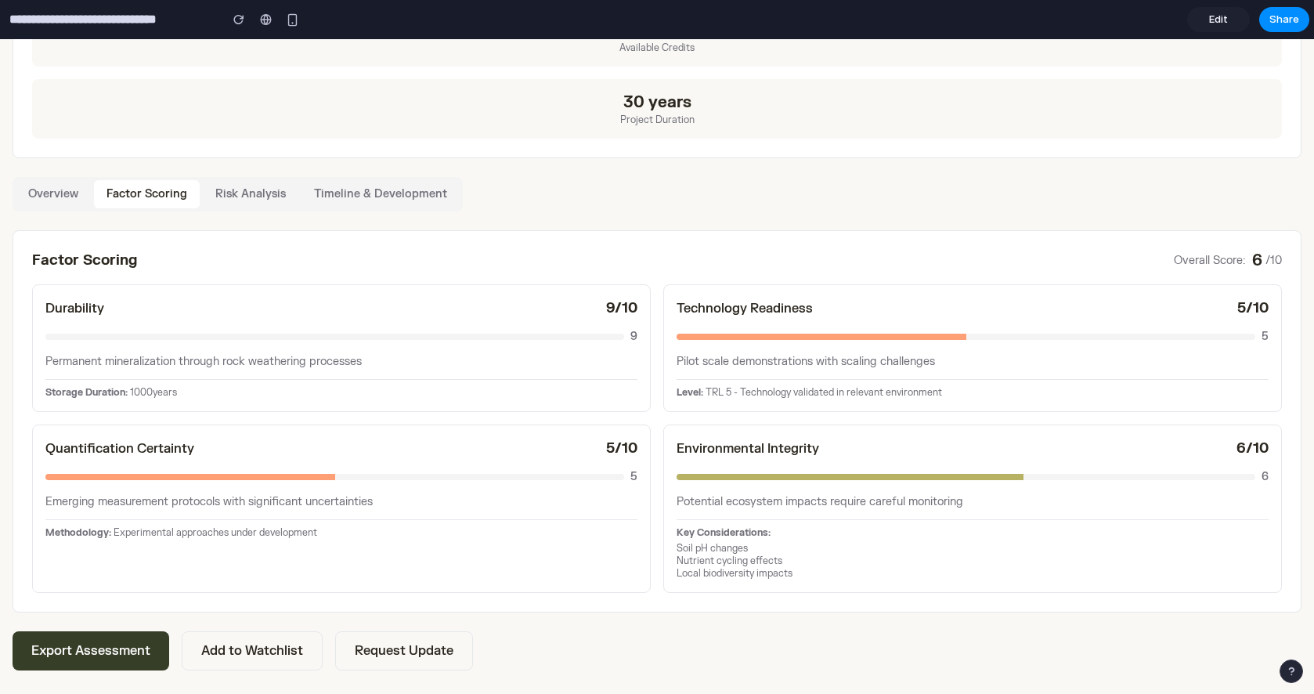
click at [58, 192] on button "Overview" at bounding box center [53, 194] width 75 height 28
